Goal: Find specific page/section: Find specific page/section

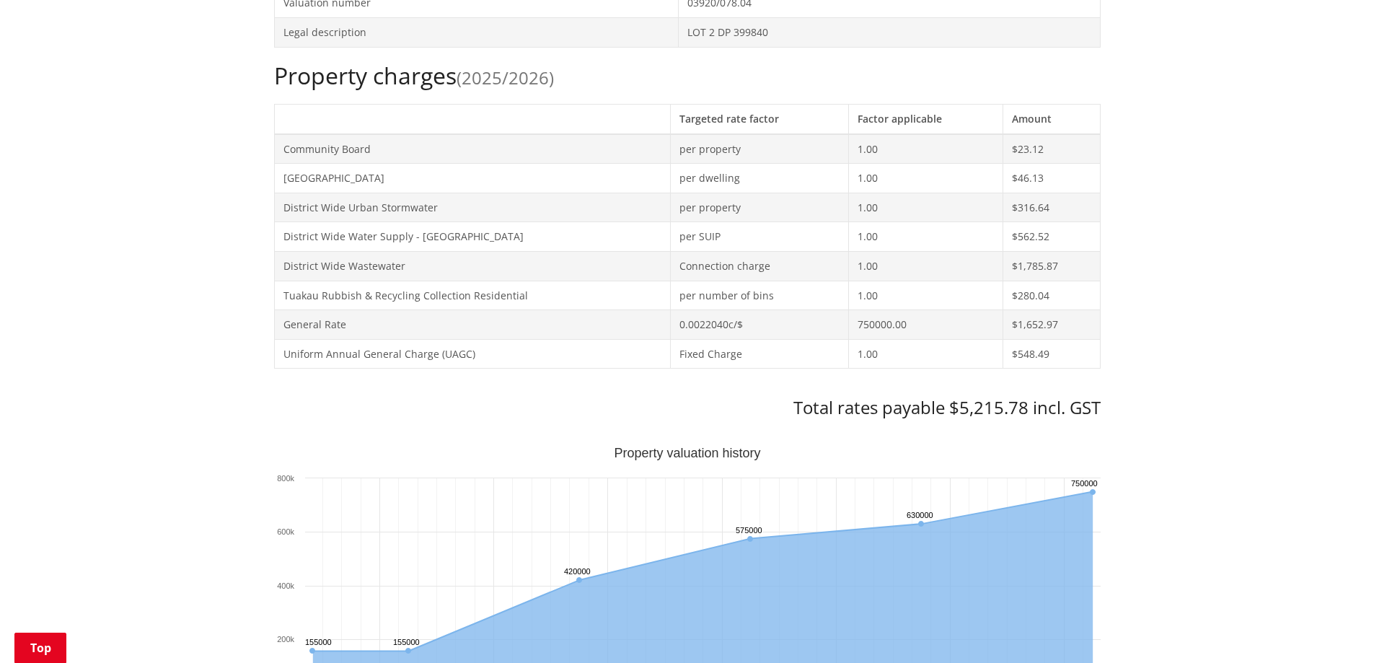
scroll to position [361, 0]
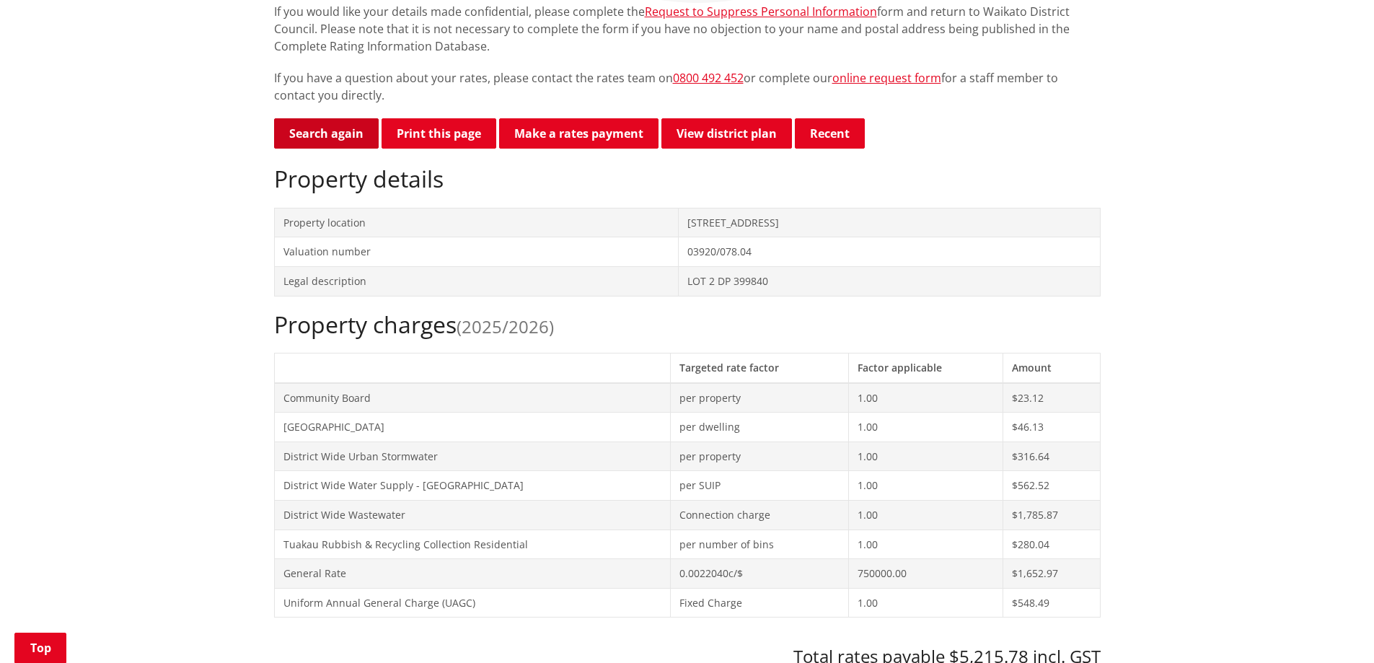
click at [304, 126] on link "Search again" at bounding box center [326, 133] width 105 height 30
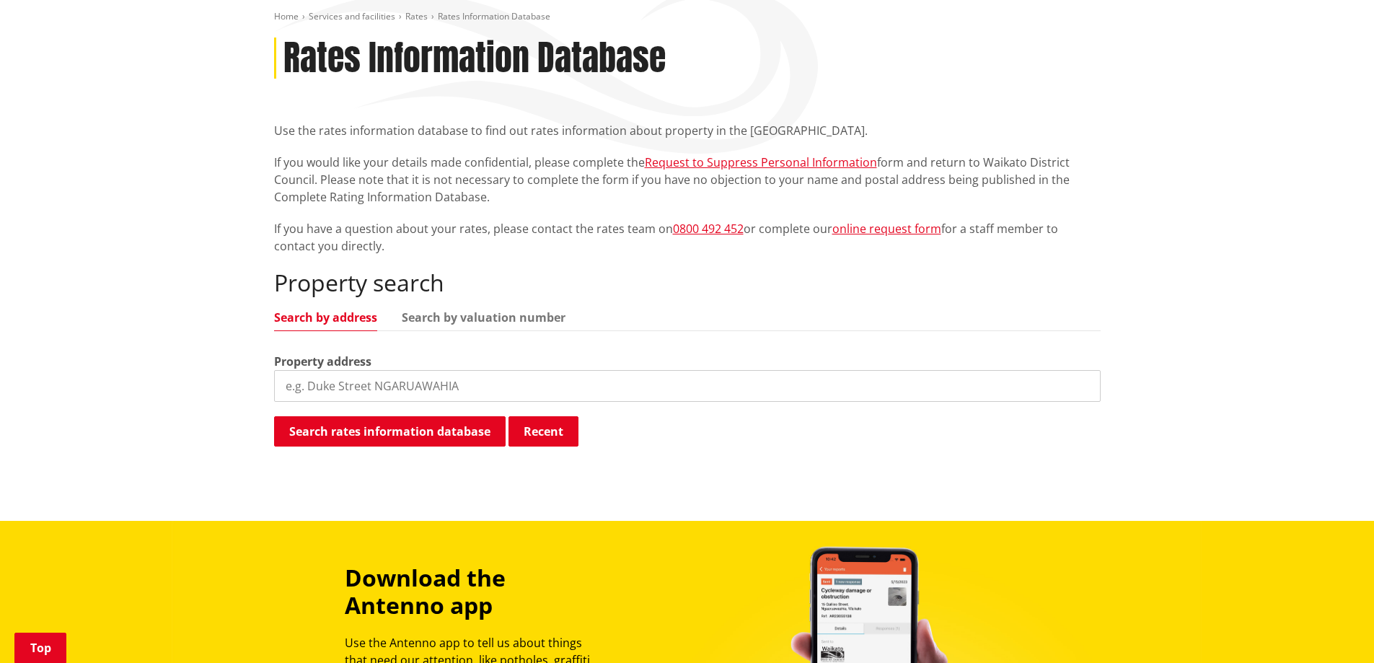
scroll to position [216, 0]
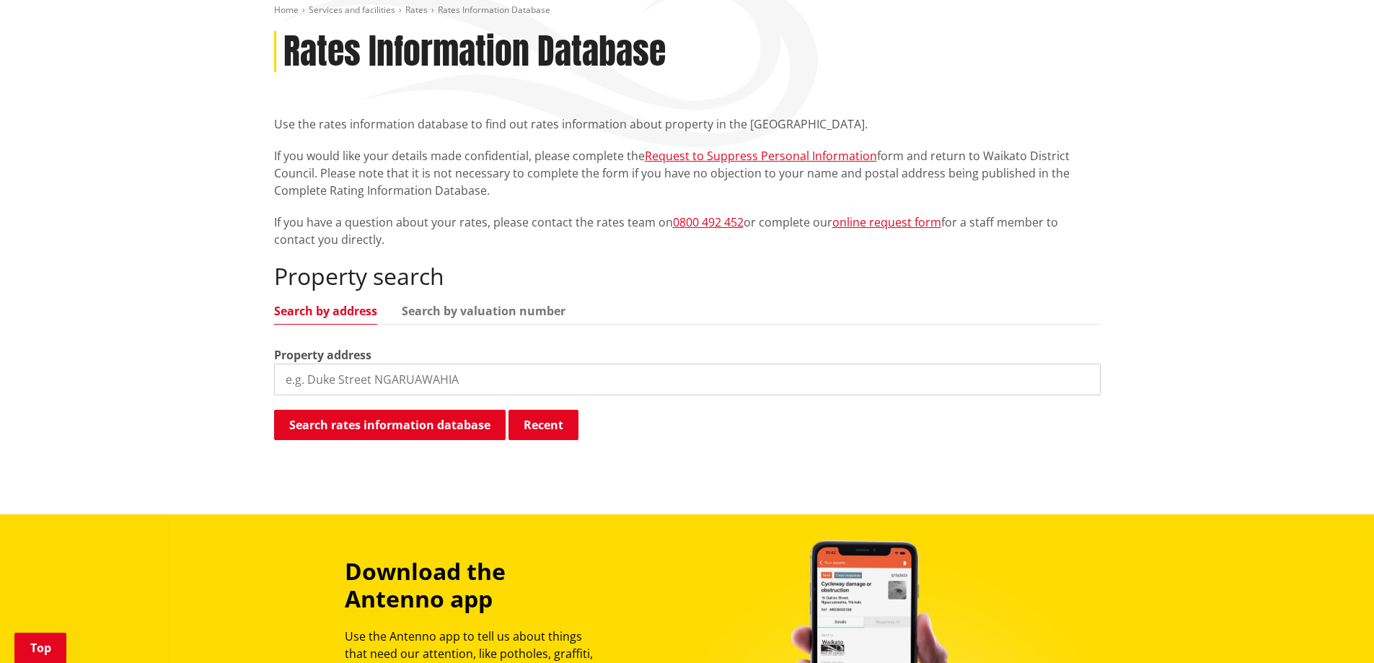
click at [309, 379] on input "search" at bounding box center [687, 379] width 826 height 32
type input "24 dominion road"
click at [313, 425] on button "Search rates information database" at bounding box center [389, 425] width 231 height 30
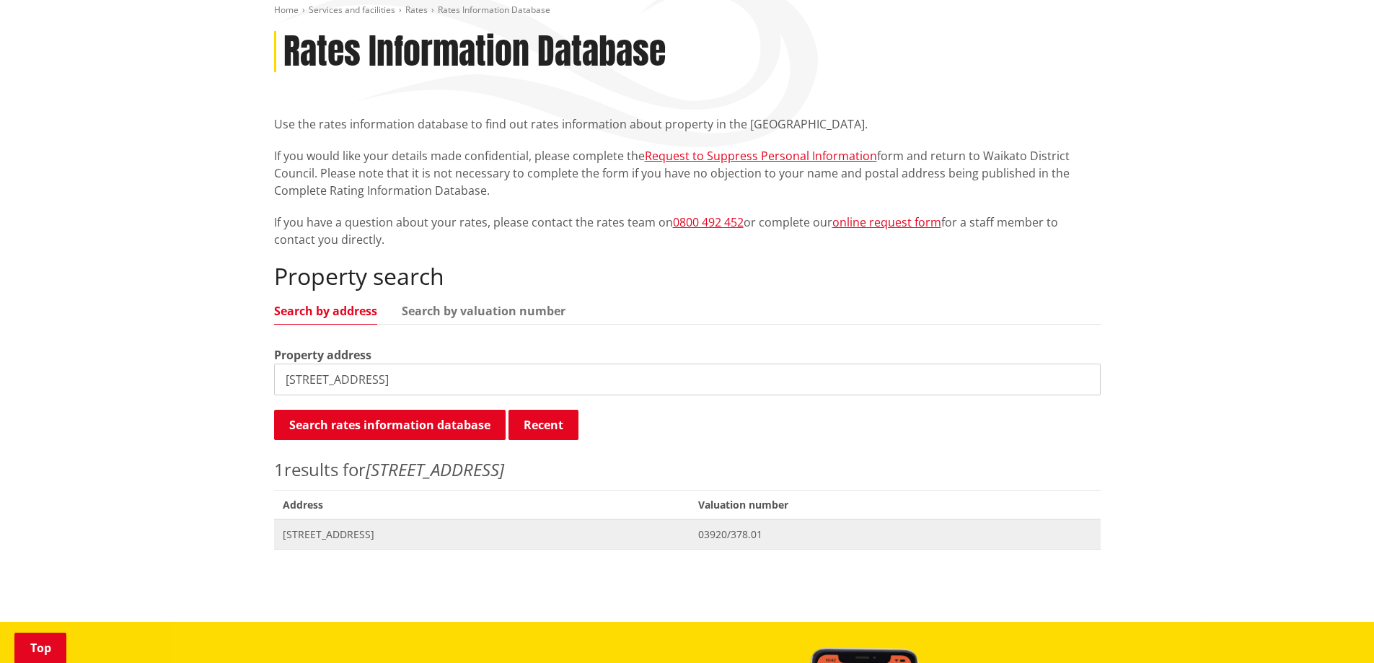
click at [335, 538] on span "[STREET_ADDRESS]" at bounding box center [482, 534] width 399 height 14
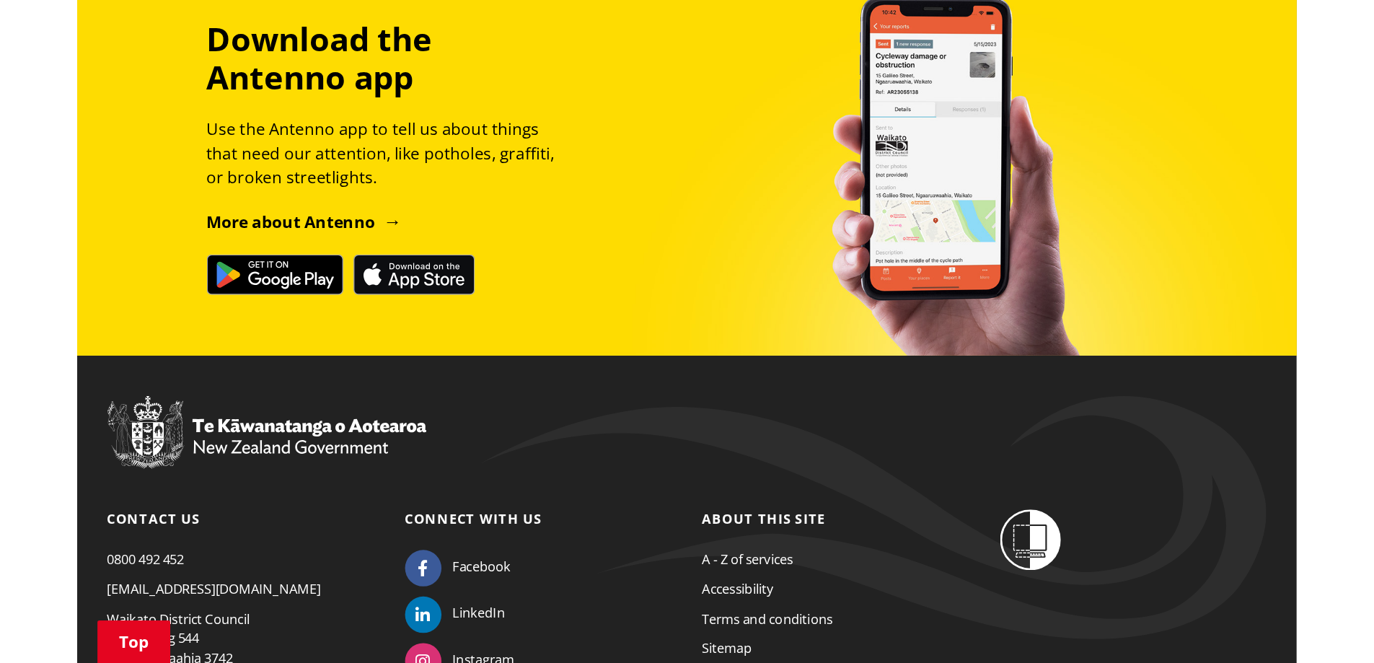
scroll to position [1803, 0]
